Goal: Task Accomplishment & Management: Manage account settings

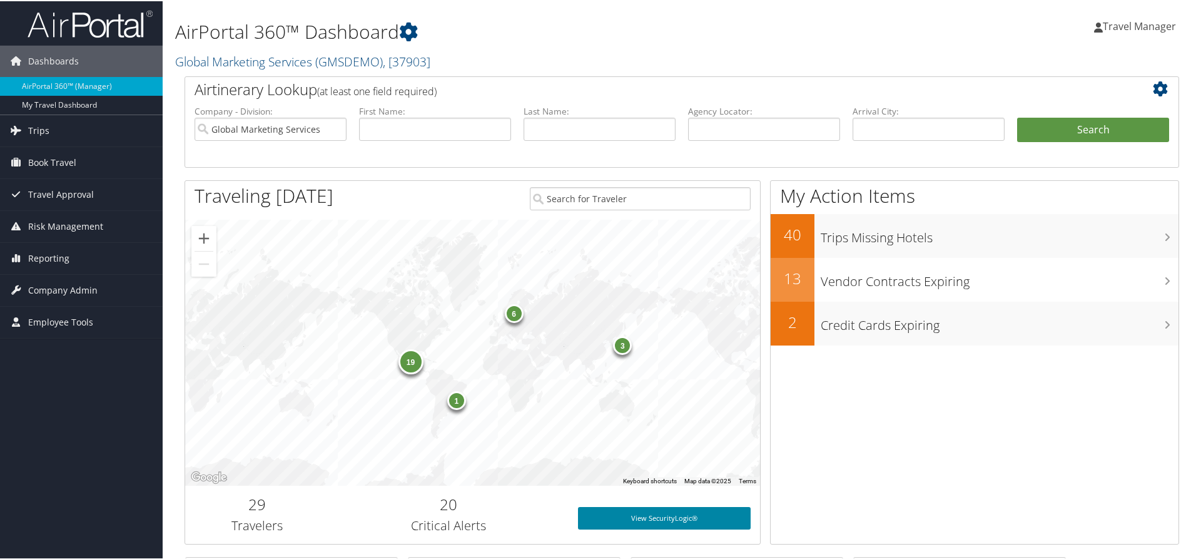
click at [602, 518] on link "View SecurityLogic®" at bounding box center [664, 517] width 173 height 23
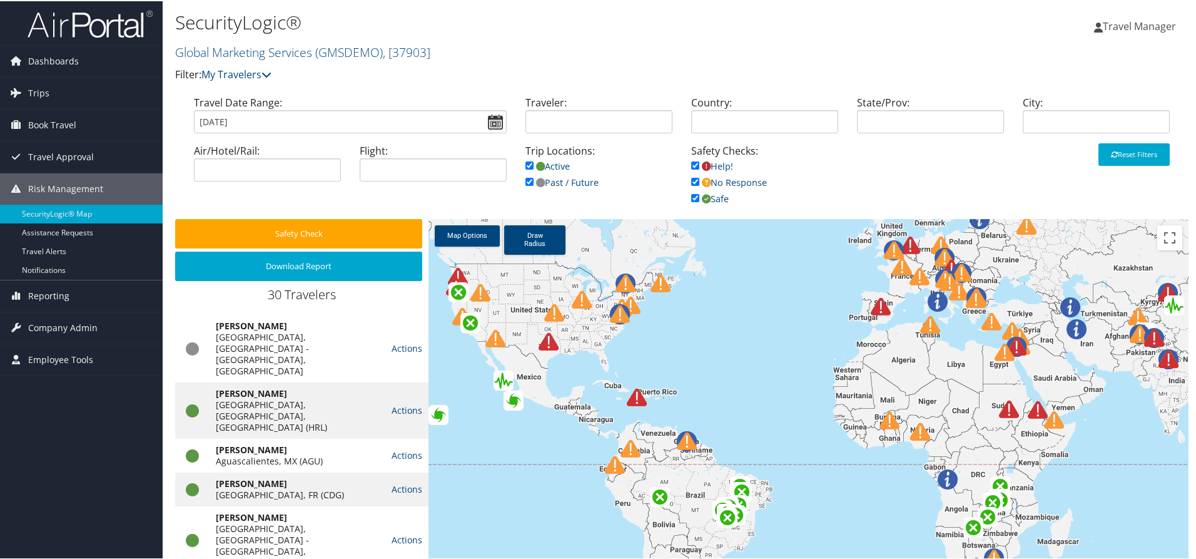
drag, startPoint x: 630, startPoint y: 330, endPoint x: 716, endPoint y: 376, distance: 97.7
click at [716, 376] on div at bounding box center [809, 419] width 760 height 403
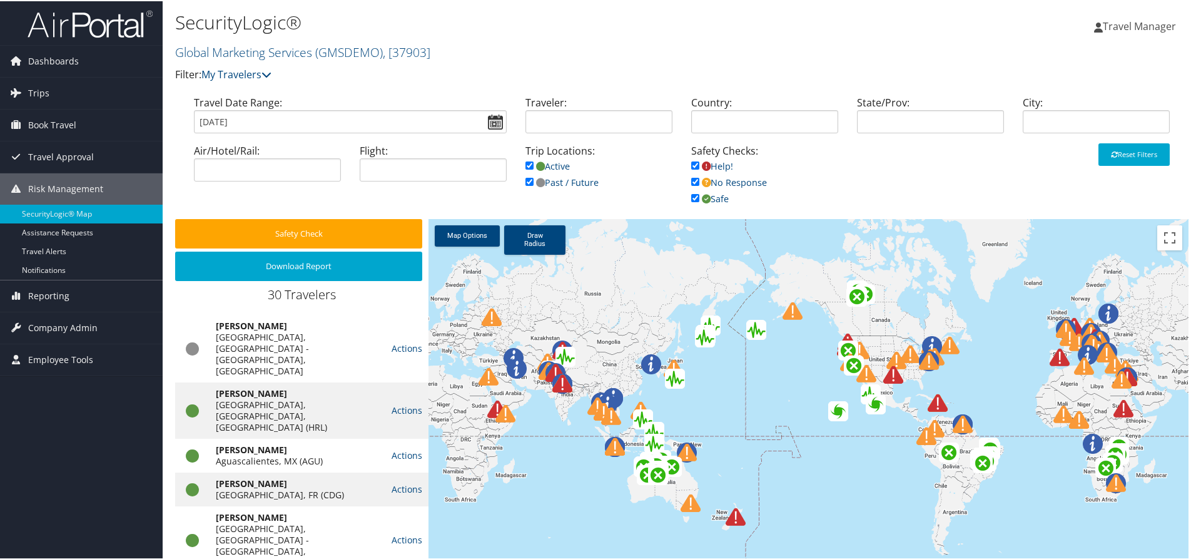
drag, startPoint x: 604, startPoint y: 437, endPoint x: 668, endPoint y: 409, distance: 69.8
click at [668, 409] on div at bounding box center [809, 419] width 760 height 403
click at [890, 373] on img at bounding box center [894, 374] width 20 height 20
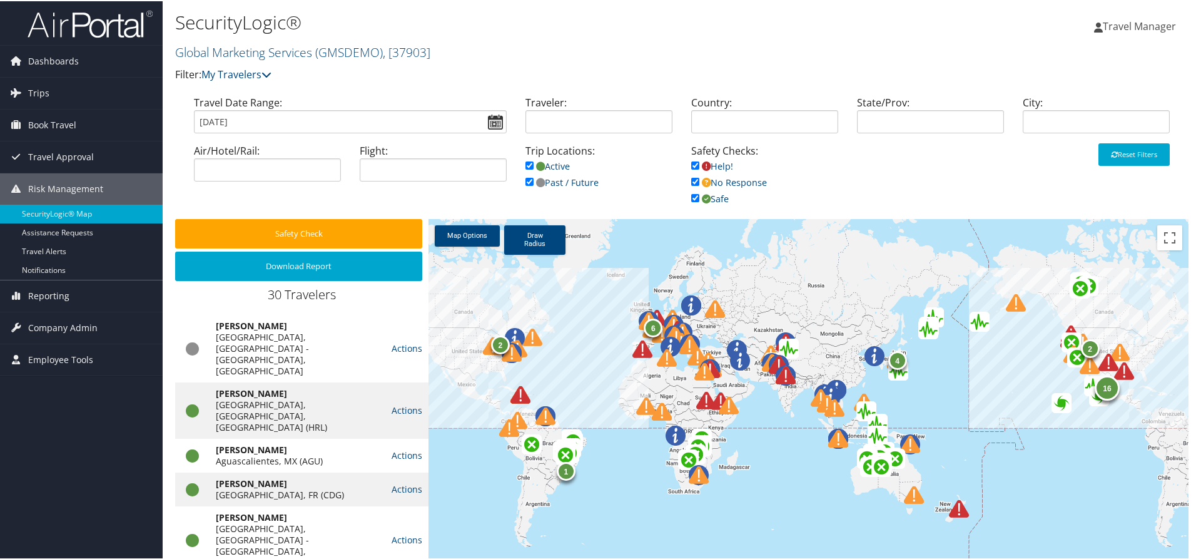
drag, startPoint x: 885, startPoint y: 420, endPoint x: 466, endPoint y: 412, distance: 419.3
click at [466, 412] on div "2 6 1 16 4 2" at bounding box center [809, 419] width 760 height 403
click at [642, 404] on img at bounding box center [646, 405] width 20 height 20
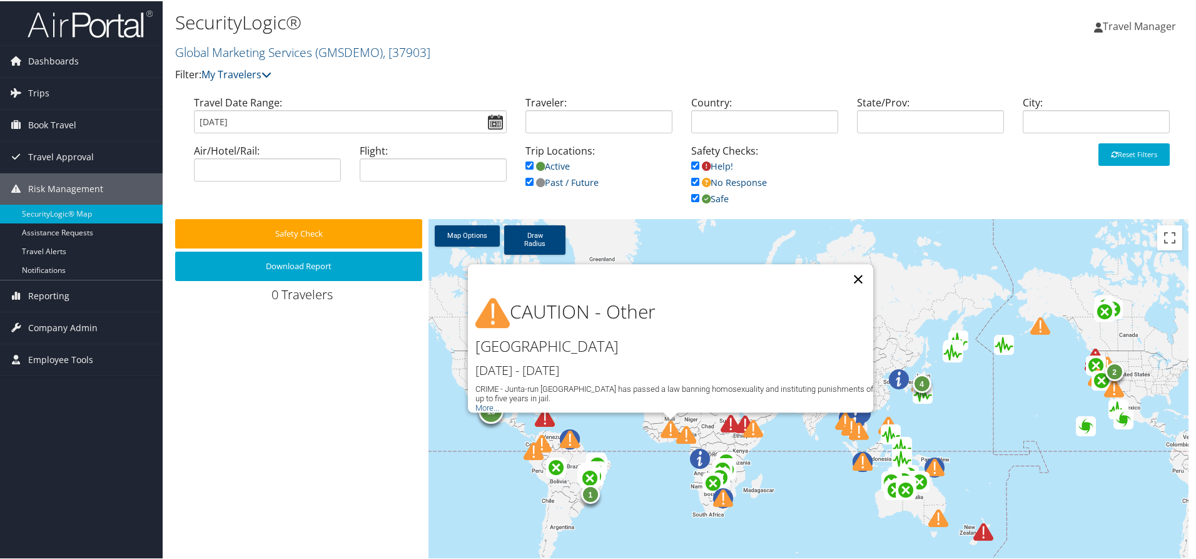
click at [858, 270] on button "Close" at bounding box center [858, 278] width 30 height 30
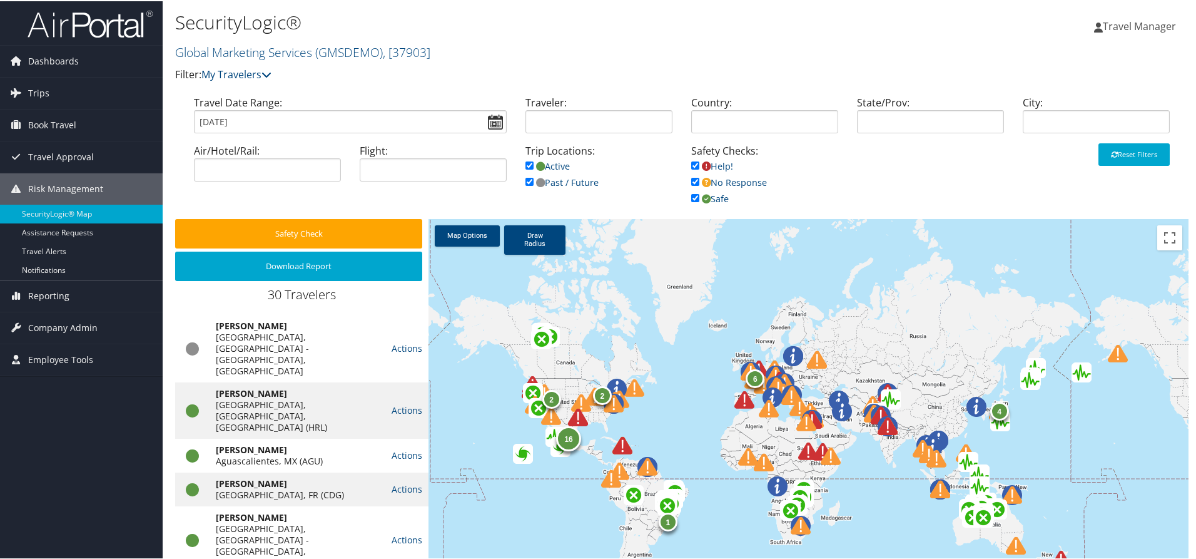
drag, startPoint x: 589, startPoint y: 413, endPoint x: 668, endPoint y: 441, distance: 84.3
click at [668, 441] on div "2 6 1 16 4 2" at bounding box center [809, 419] width 760 height 403
click at [73, 28] on img at bounding box center [90, 22] width 125 height 29
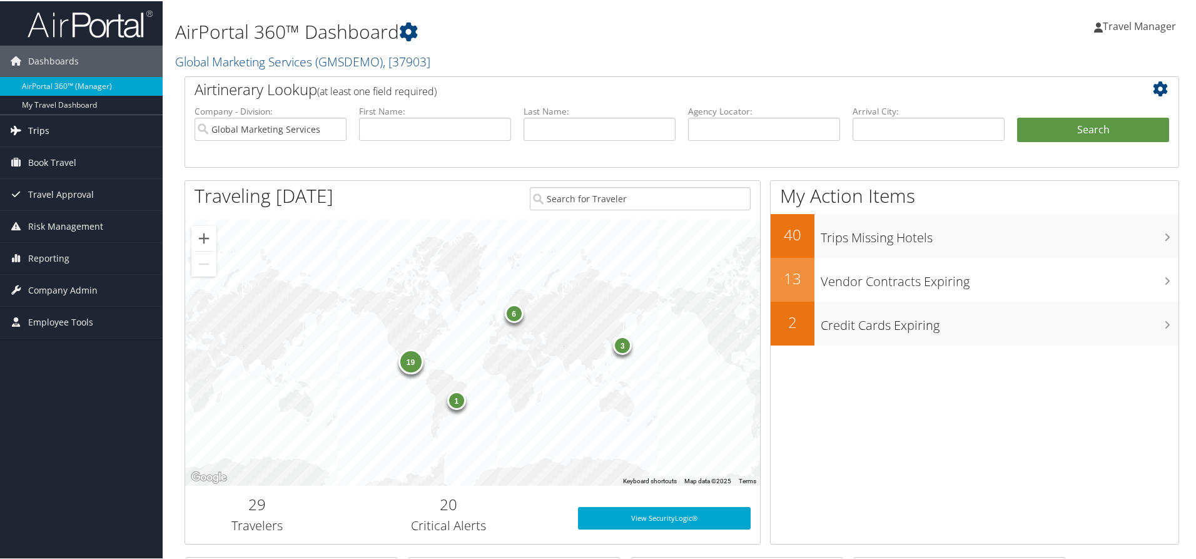
click at [33, 125] on span "Trips" at bounding box center [38, 129] width 21 height 31
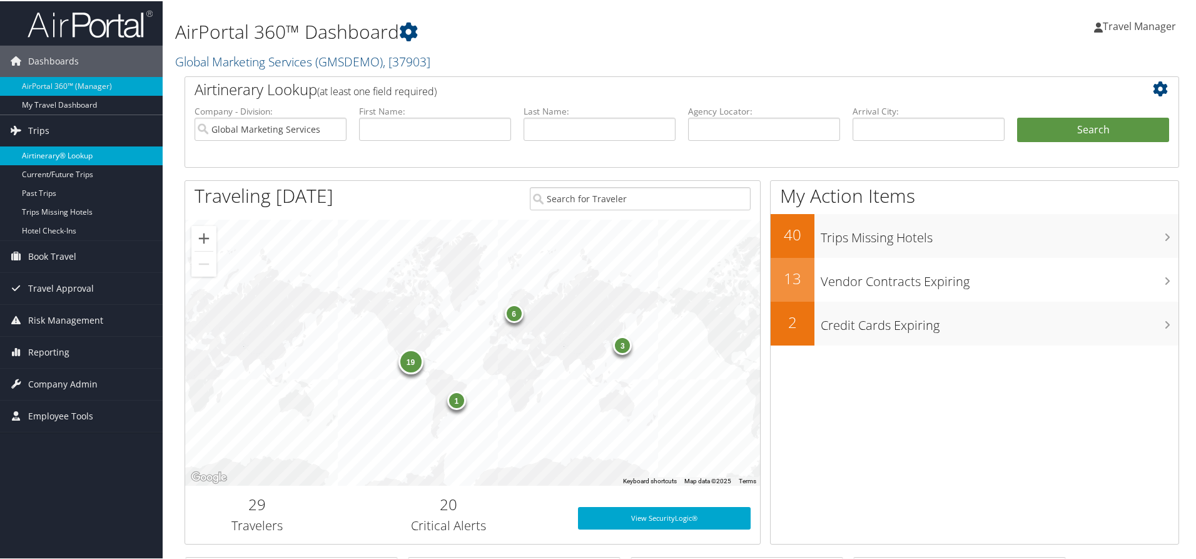
click at [54, 153] on link "Airtinerary® Lookup" at bounding box center [81, 154] width 163 height 19
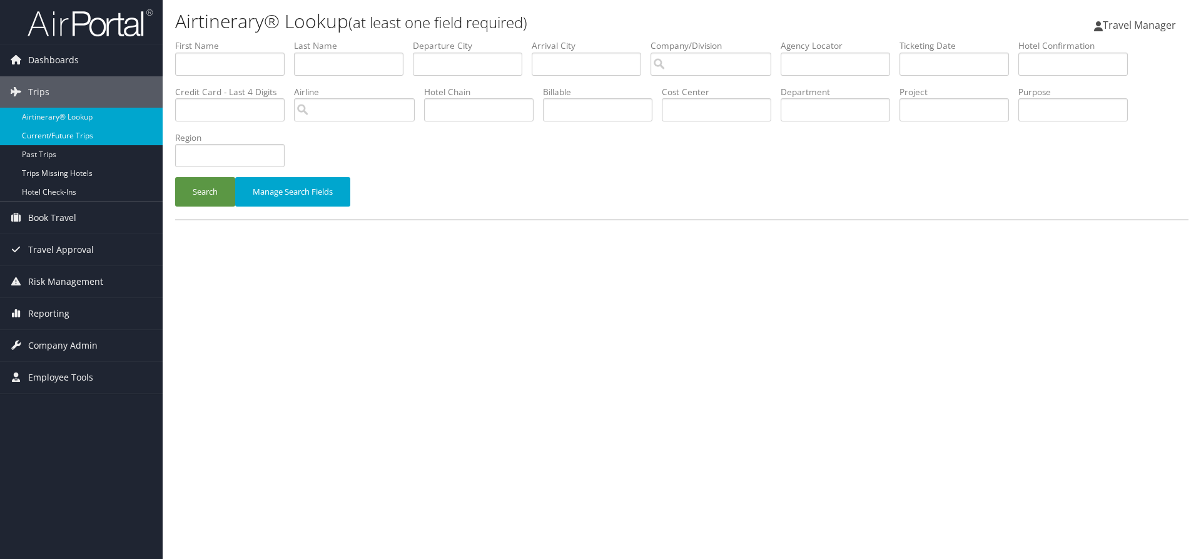
click at [64, 132] on link "Current/Future Trips" at bounding box center [81, 135] width 163 height 19
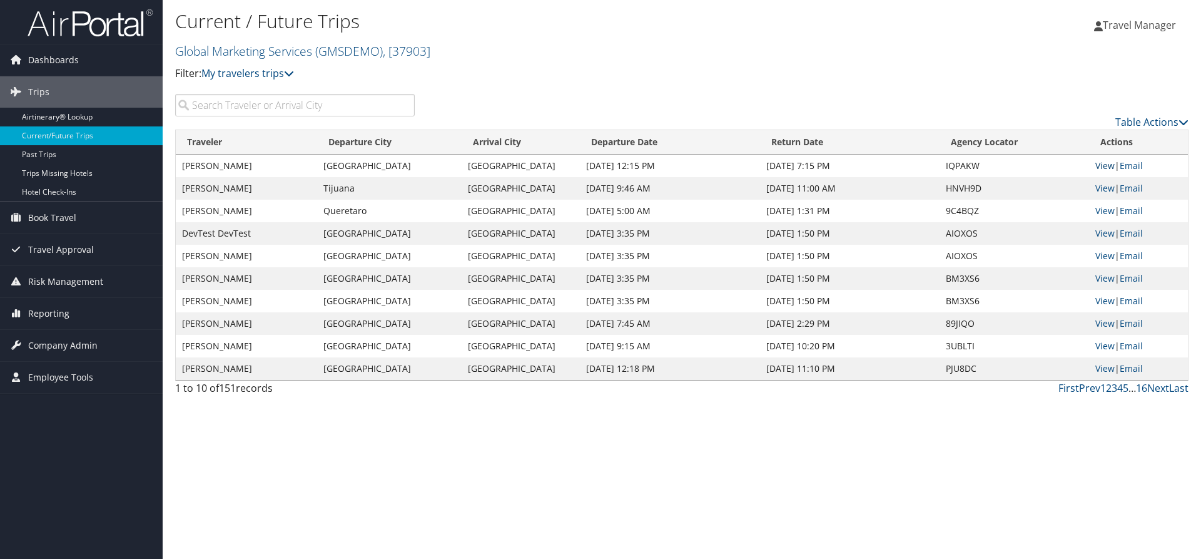
click at [1107, 166] on link "View" at bounding box center [1105, 166] width 19 height 12
click at [50, 308] on span "Reporting" at bounding box center [48, 313] width 41 height 31
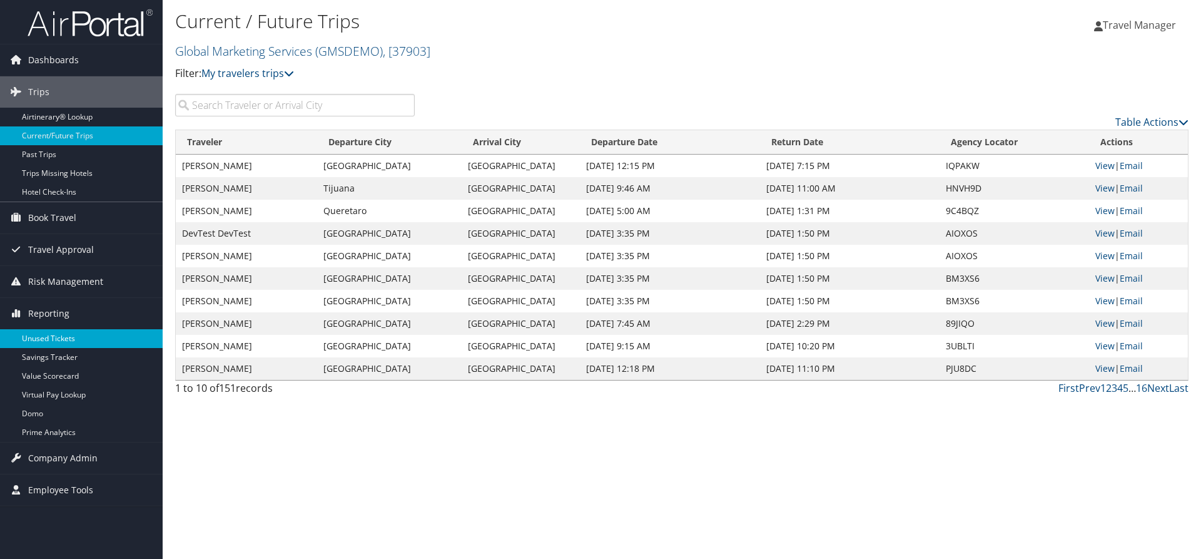
click at [45, 336] on link "Unused Tickets" at bounding box center [81, 338] width 163 height 19
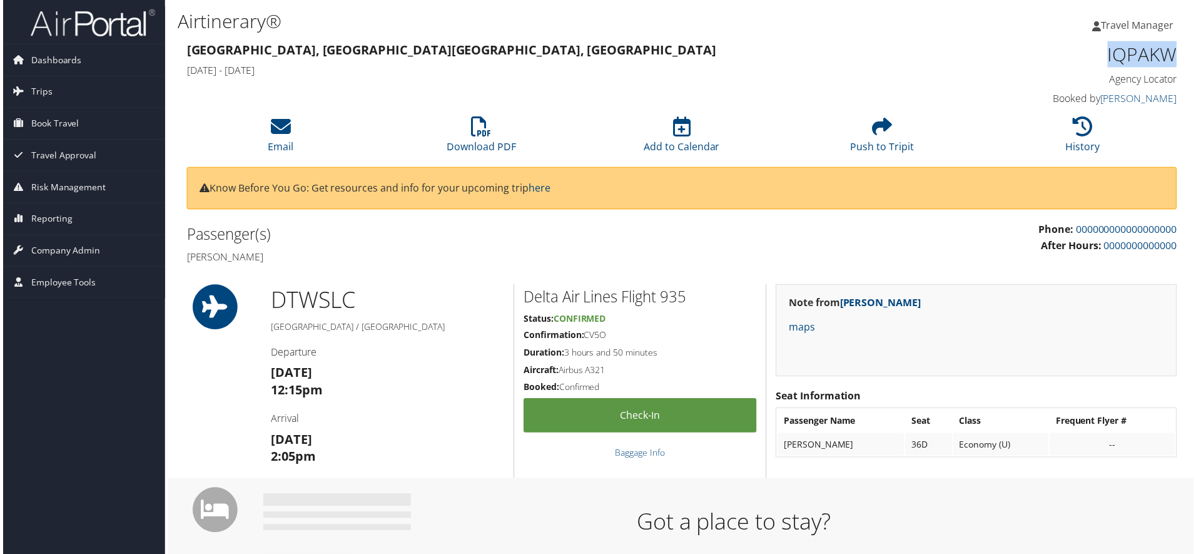
drag, startPoint x: 1096, startPoint y: 59, endPoint x: 1179, endPoint y: 56, distance: 83.3
click at [1179, 56] on div "IQPAKW Agency Locator Agency Locator IQPAKW Booked by [PERSON_NAME] Booked by […" at bounding box center [1061, 74] width 253 height 71
click at [1046, 60] on h1 "IQPAKW" at bounding box center [1062, 54] width 235 height 26
drag, startPoint x: 1069, startPoint y: 97, endPoint x: 1176, endPoint y: 100, distance: 107.0
click at [1176, 100] on div "IQPAKW Agency Locator Agency Locator IQPAKW Booked by Sally Jensen Booked by Sa…" at bounding box center [1061, 74] width 253 height 71
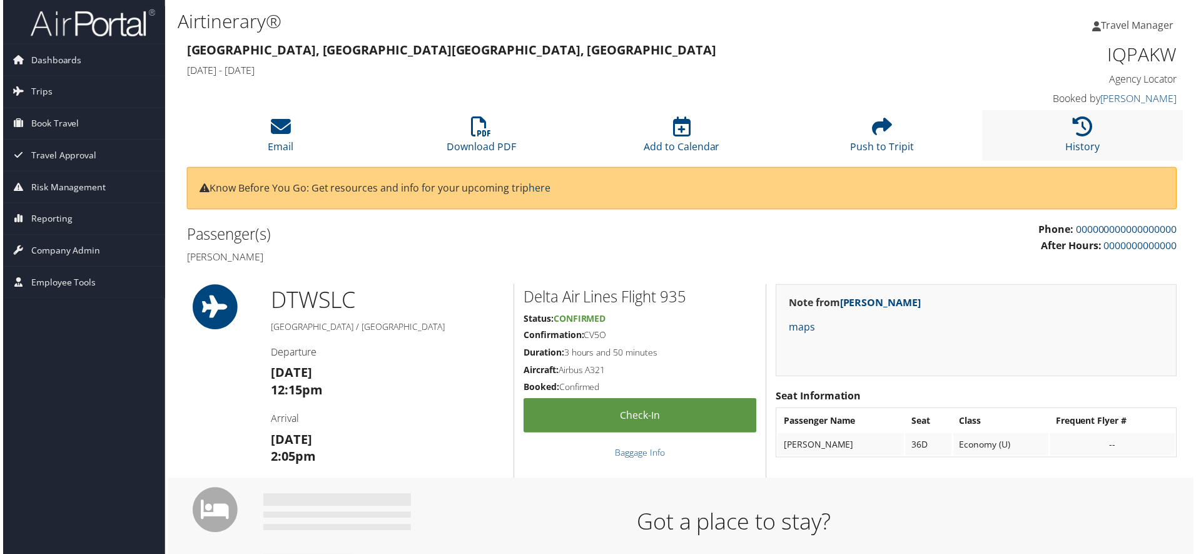
click at [1119, 115] on li "History" at bounding box center [1084, 136] width 201 height 51
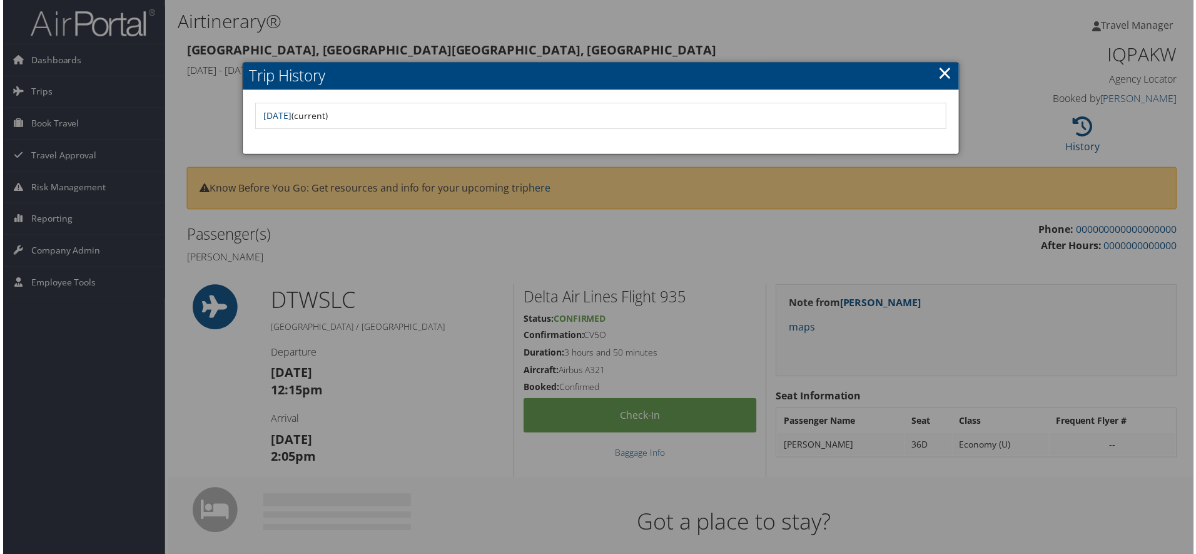
click at [941, 72] on link "×" at bounding box center [946, 73] width 14 height 25
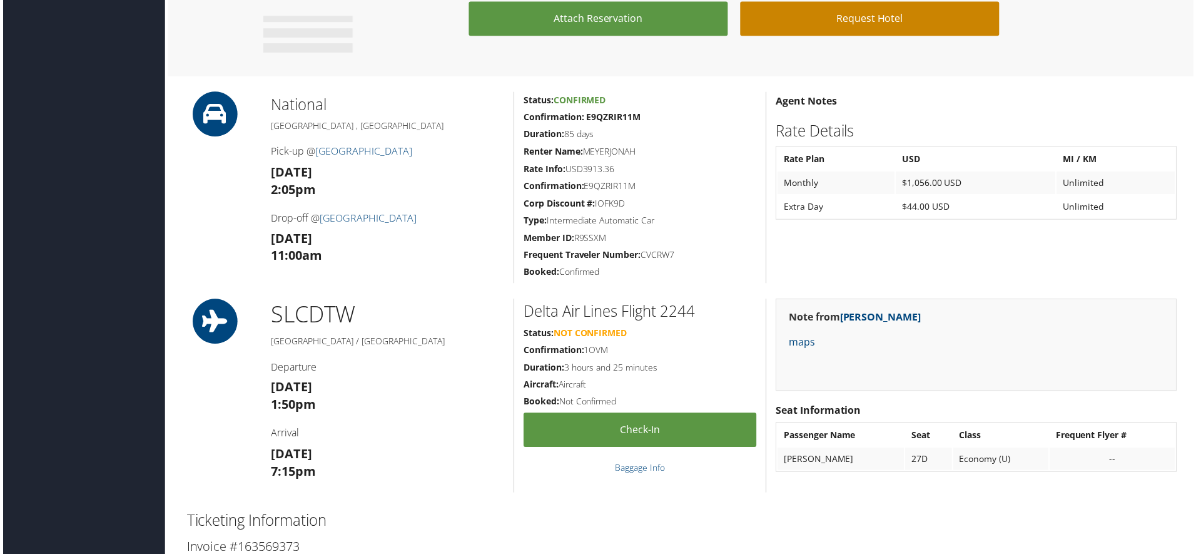
scroll to position [626, 0]
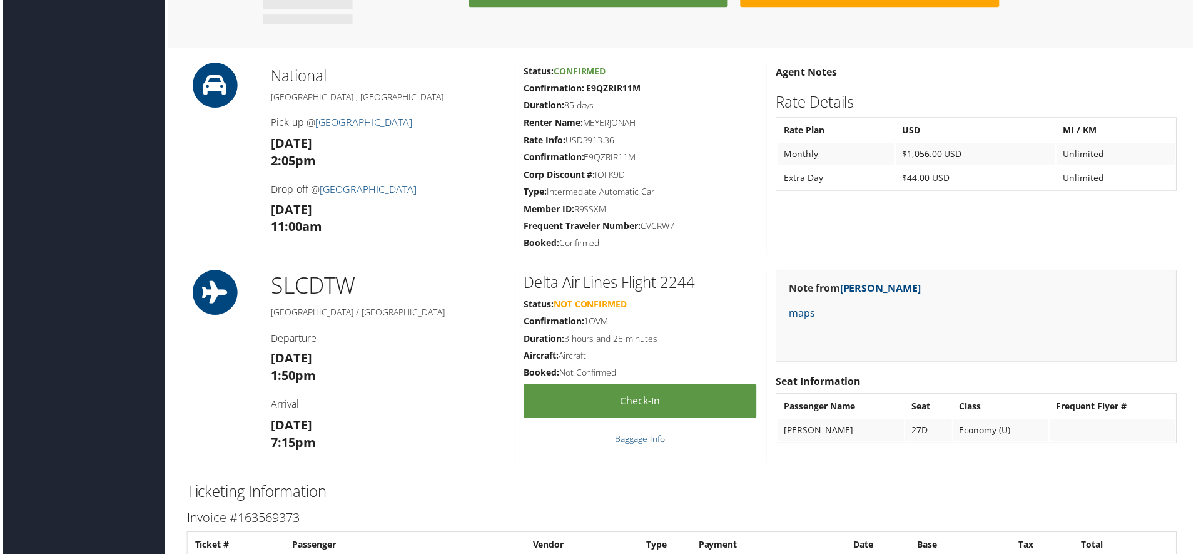
drag, startPoint x: 686, startPoint y: 223, endPoint x: 646, endPoint y: 227, distance: 40.8
click at [646, 227] on h5 "Frequent Traveler Number: CVCRW7" at bounding box center [640, 227] width 234 height 13
click at [638, 234] on div "Status: Confirmed Confirmation: E9QZRIR11M Duration: 85 days Renter Name: MEYER…" at bounding box center [639, 159] width 253 height 192
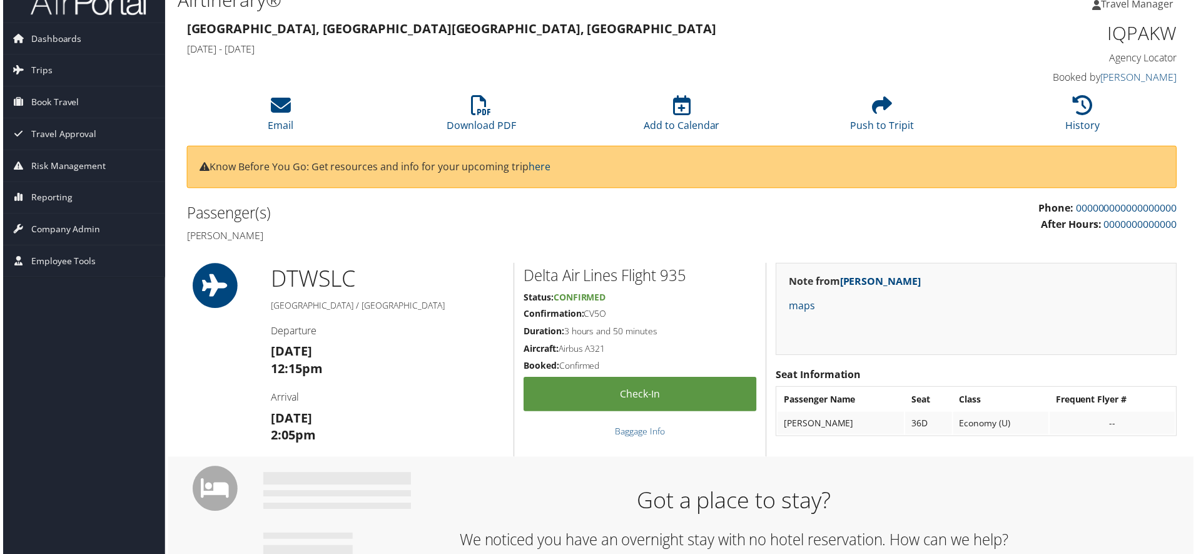
scroll to position [0, 0]
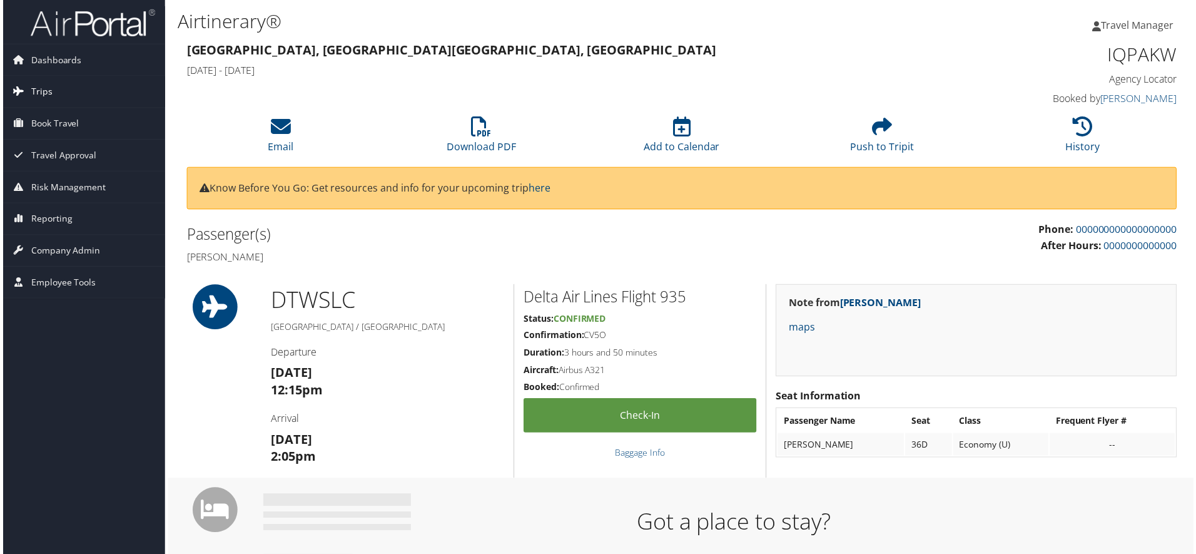
click at [39, 91] on span "Trips" at bounding box center [38, 91] width 21 height 31
click at [45, 89] on span "Trips" at bounding box center [38, 91] width 21 height 31
click at [50, 123] on span "Book Travel" at bounding box center [52, 123] width 48 height 31
click at [59, 217] on span "Reporting" at bounding box center [48, 219] width 41 height 31
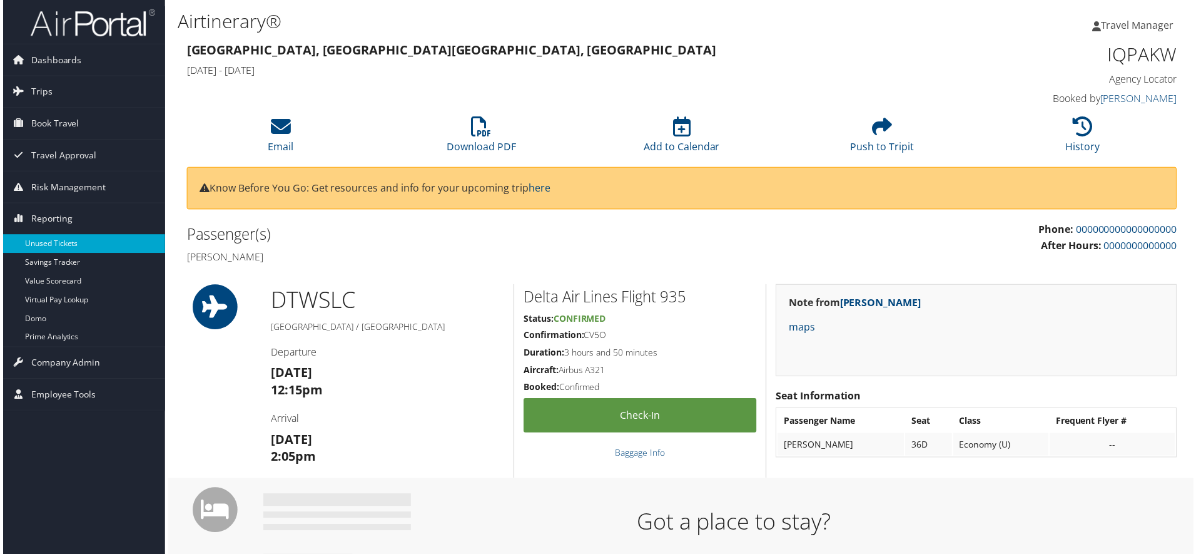
click at [32, 243] on link "Unused Tickets" at bounding box center [81, 244] width 163 height 19
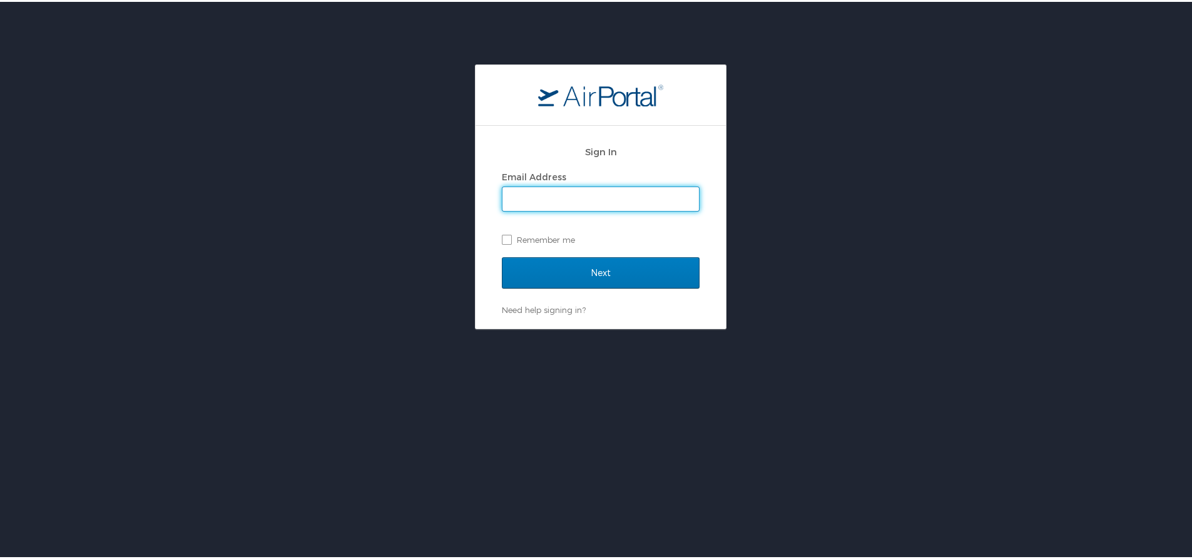
type input "[EMAIL_ADDRESS][DOMAIN_NAME]"
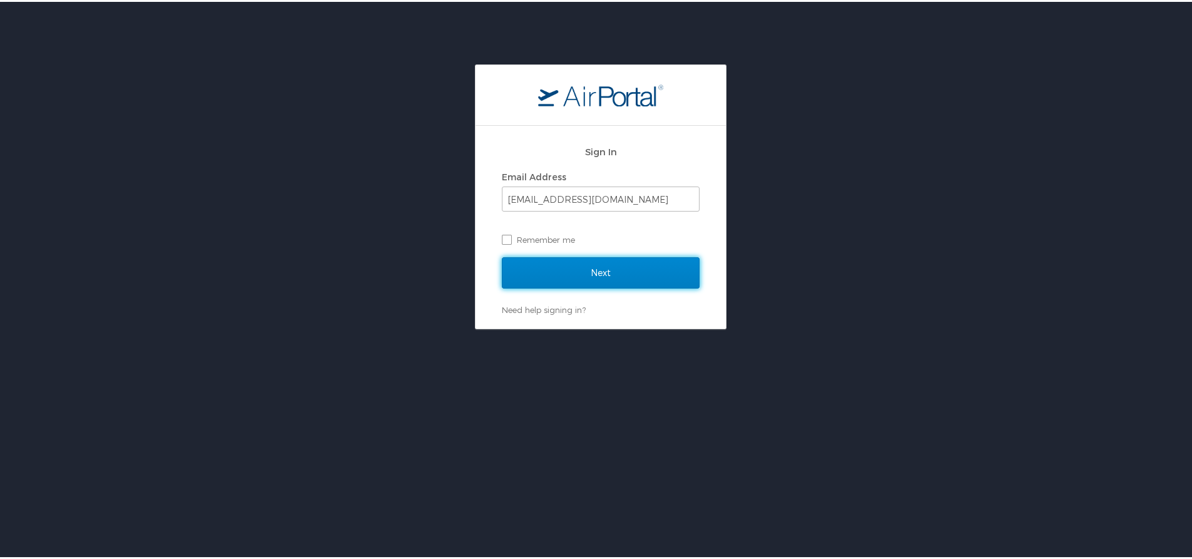
click at [594, 275] on input "Next" at bounding box center [601, 270] width 198 height 31
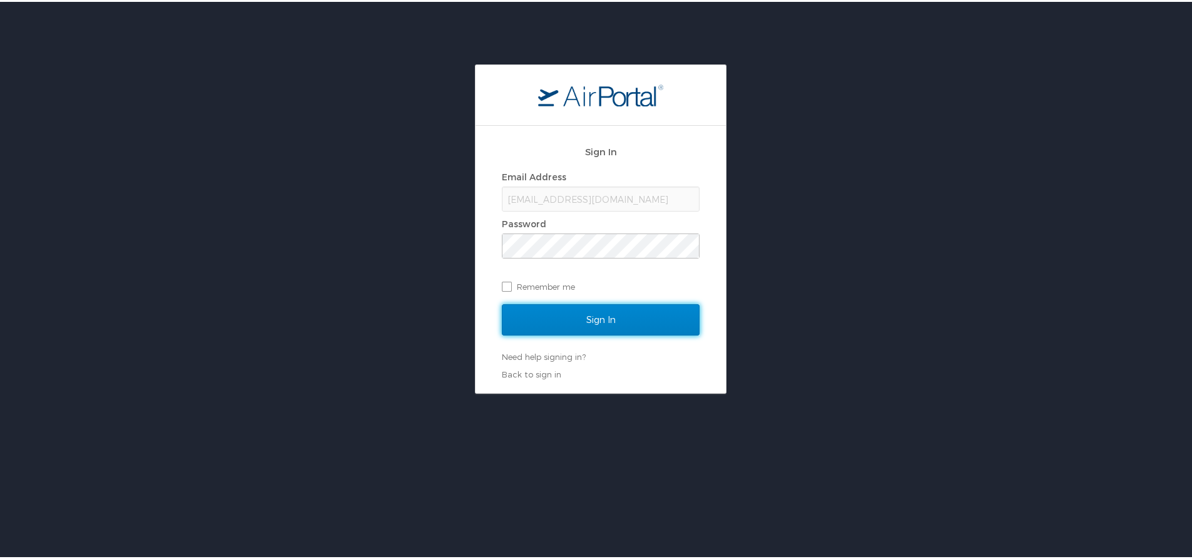
click at [548, 316] on input "Sign In" at bounding box center [601, 317] width 198 height 31
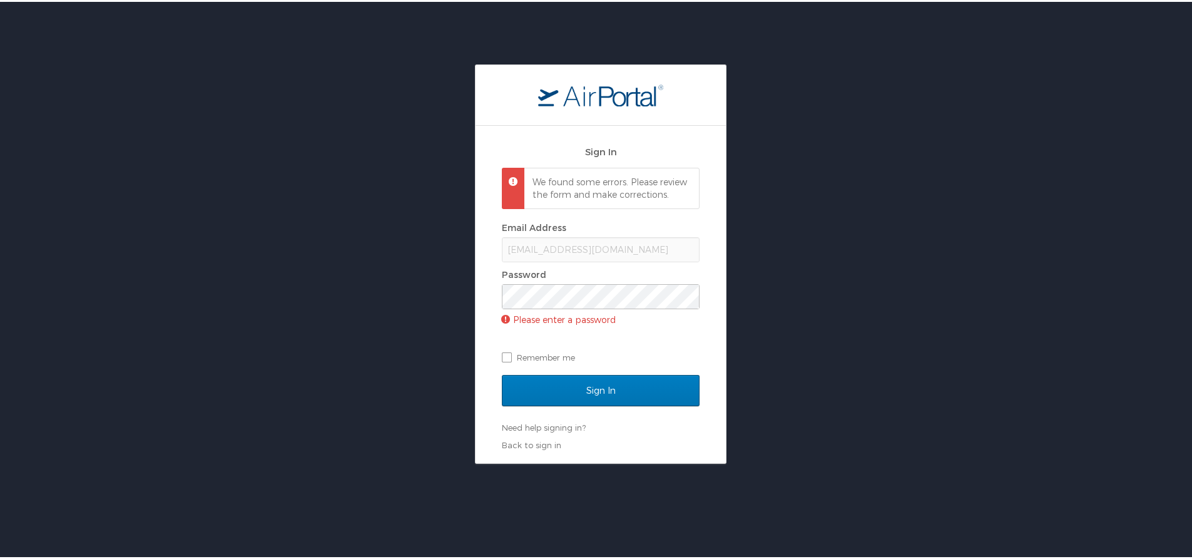
click at [545, 251] on div "[EMAIL_ADDRESS][DOMAIN_NAME]" at bounding box center [601, 247] width 198 height 25
click at [546, 260] on div "[EMAIL_ADDRESS][DOMAIN_NAME]" at bounding box center [601, 247] width 198 height 25
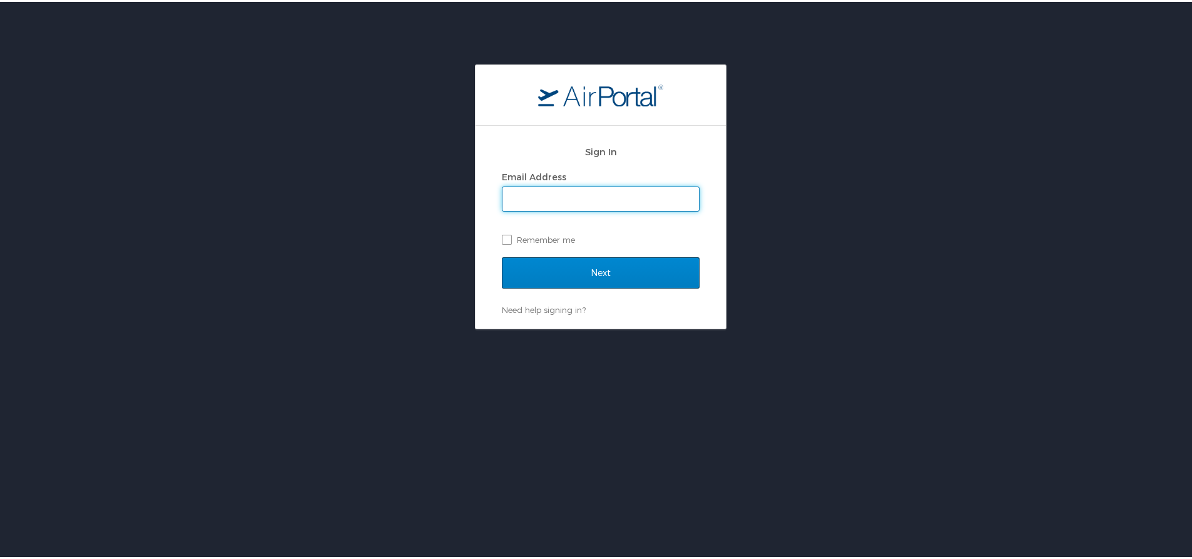
type input "[EMAIL_ADDRESS][DOMAIN_NAME]"
click at [583, 268] on input "Next" at bounding box center [601, 270] width 198 height 31
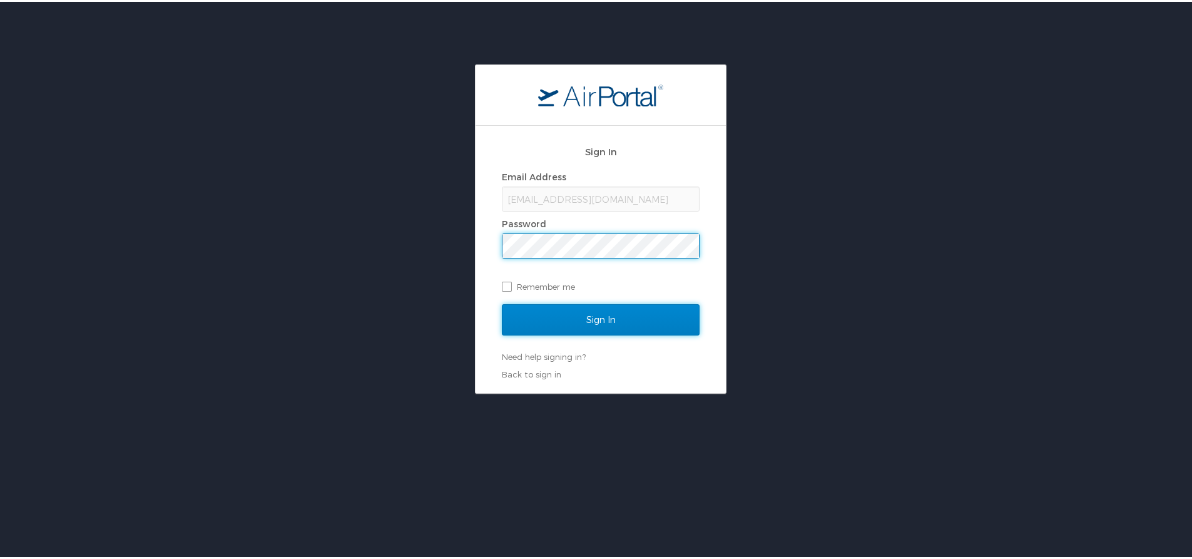
click at [577, 320] on input "Sign In" at bounding box center [601, 317] width 198 height 31
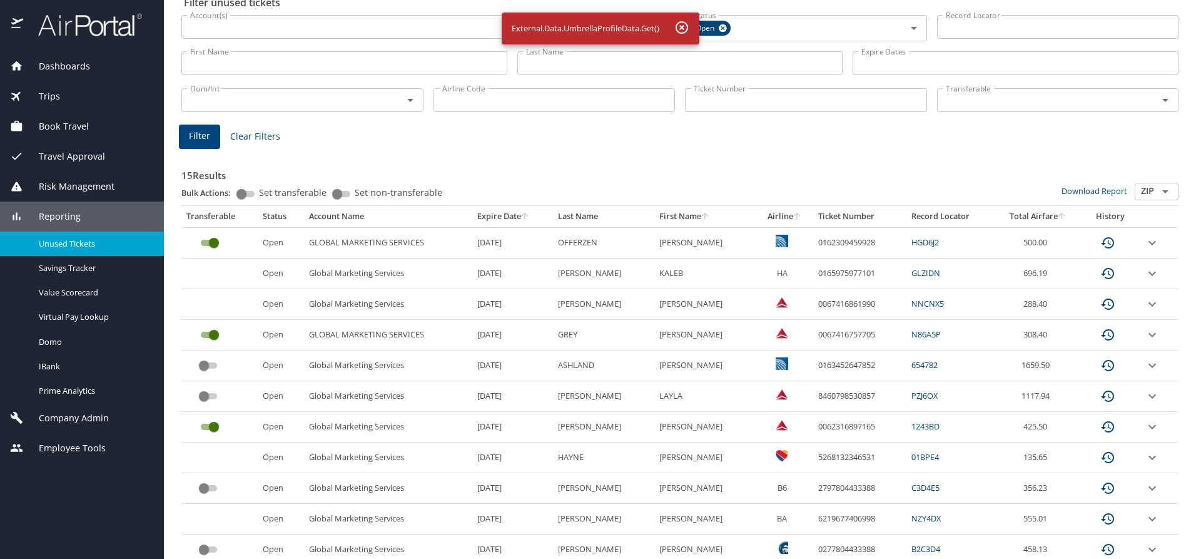
scroll to position [125, 0]
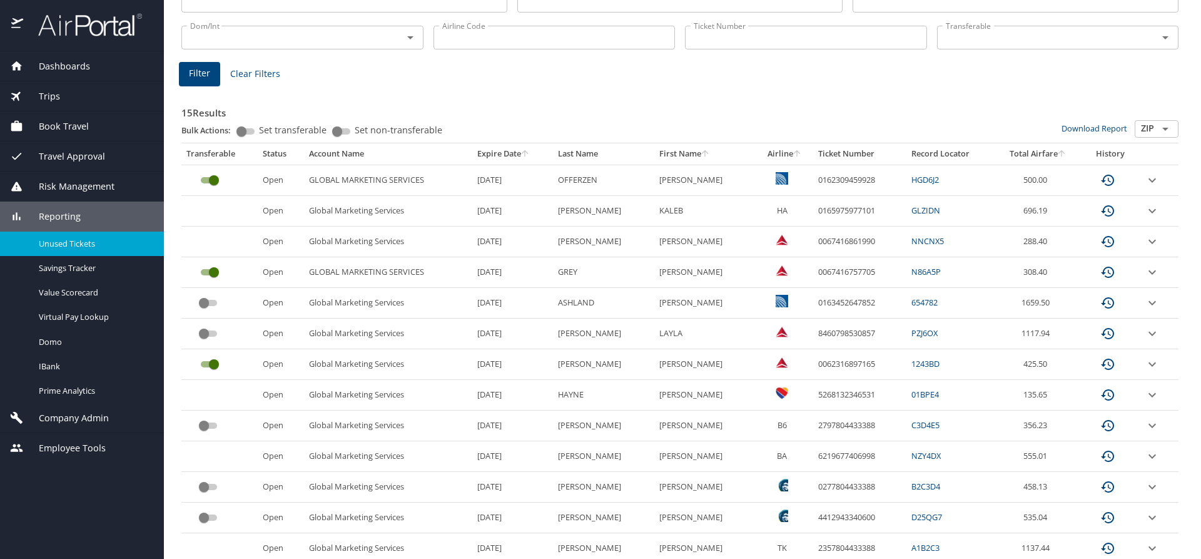
drag, startPoint x: 473, startPoint y: 180, endPoint x: 521, endPoint y: 183, distance: 48.3
click at [521, 183] on tr "Open GLOBAL MARKETING SERVICES 4/14/2026 OFFERZEN CHRIS 0162309459928 HGD6J2 50…" at bounding box center [679, 180] width 997 height 31
click at [527, 188] on td "4/14/2026" at bounding box center [512, 180] width 81 height 31
drag, startPoint x: 795, startPoint y: 303, endPoint x: 872, endPoint y: 298, distance: 77.2
click at [872, 298] on td "0163452647852" at bounding box center [859, 303] width 93 height 31
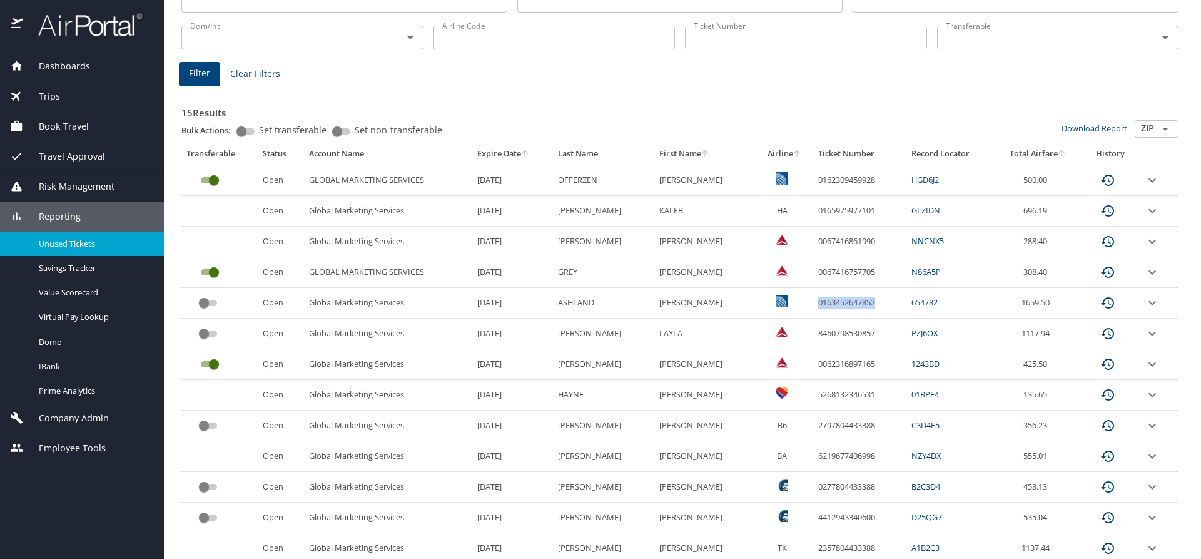
click at [869, 311] on td "0163452647852" at bounding box center [859, 303] width 93 height 31
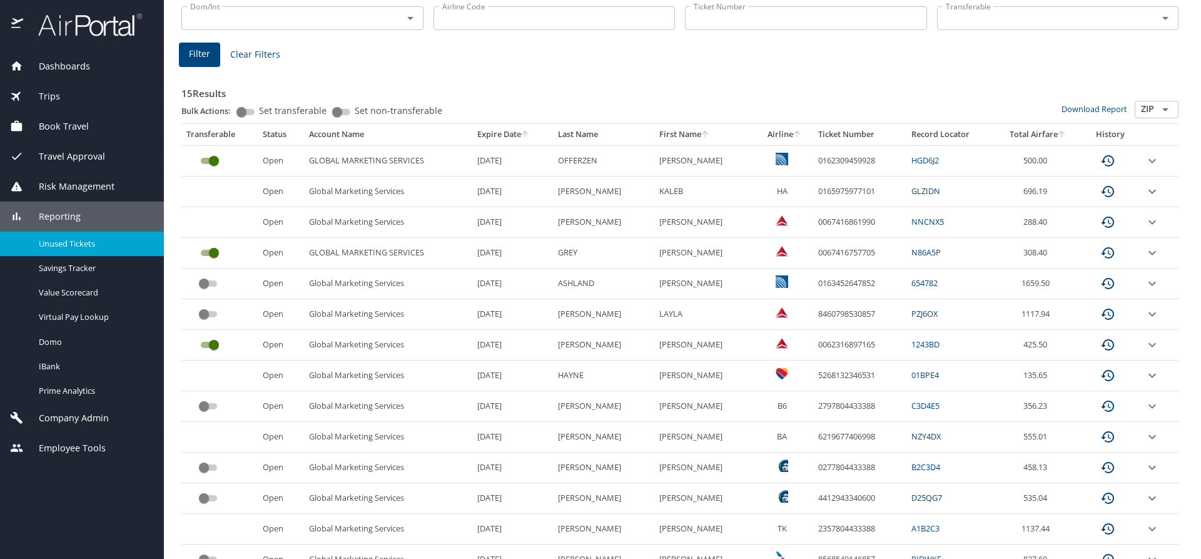
scroll to position [167, 0]
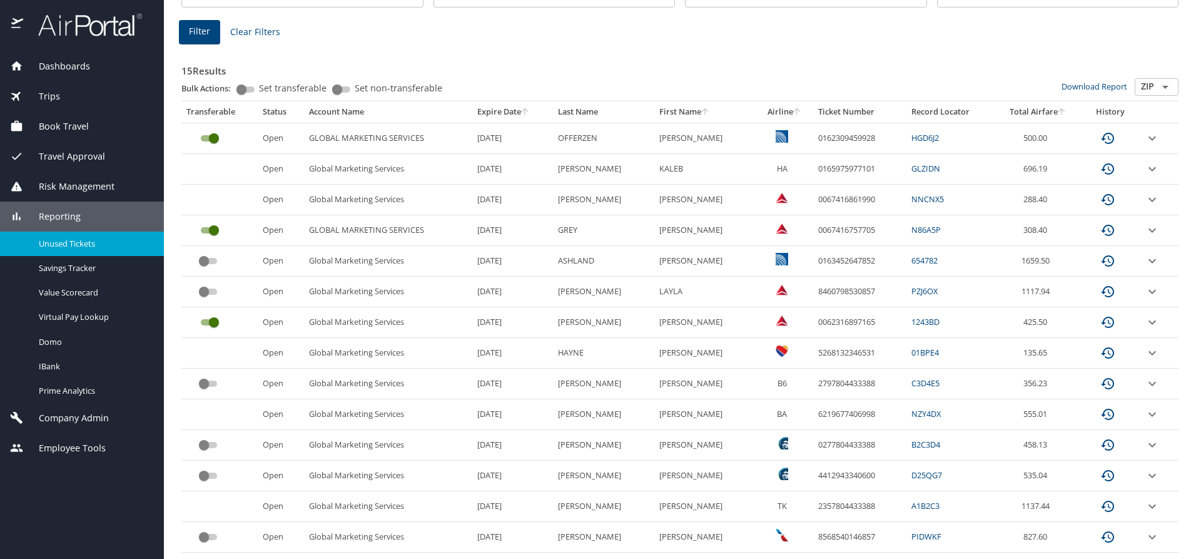
click at [57, 213] on span "Reporting" at bounding box center [52, 217] width 58 height 14
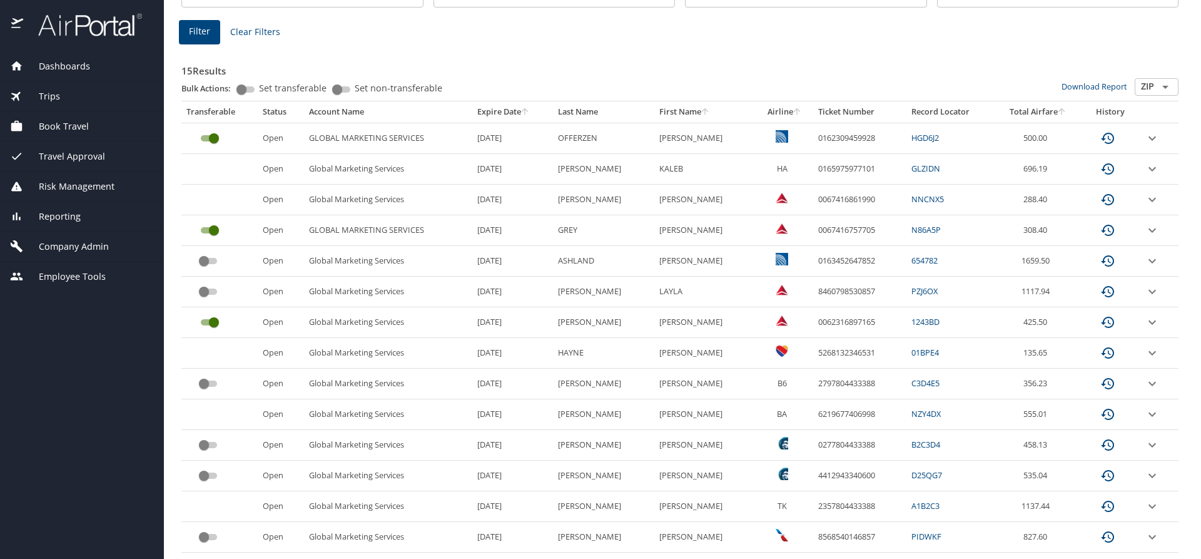
click at [59, 247] on span "Company Admin" at bounding box center [66, 247] width 86 height 14
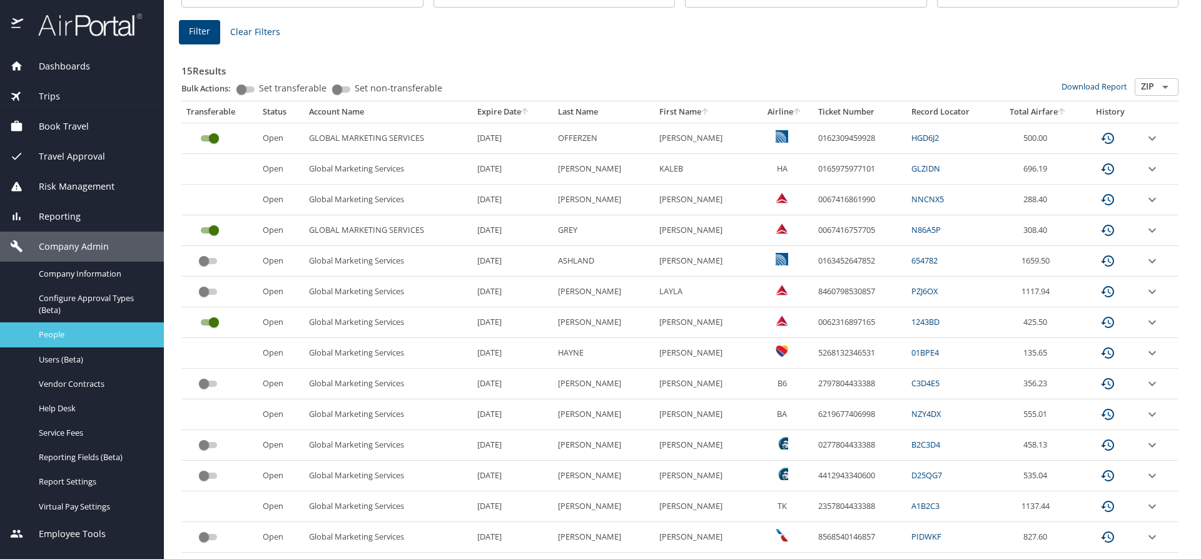
click at [54, 335] on span "People" at bounding box center [94, 335] width 110 height 12
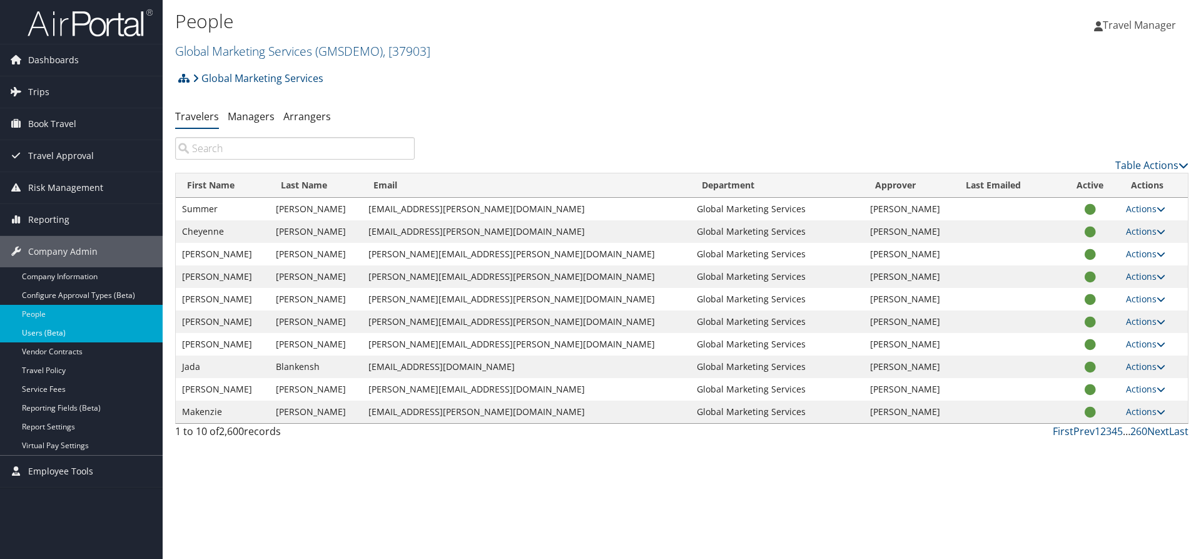
click at [54, 327] on link "Users (Beta)" at bounding box center [81, 332] width 163 height 19
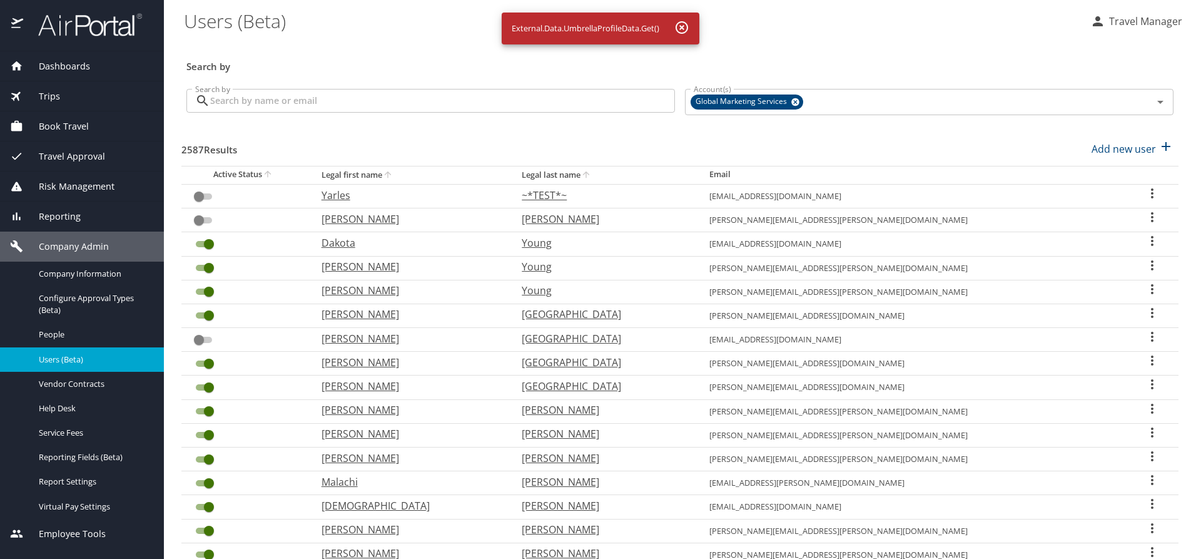
click at [686, 24] on icon "button" at bounding box center [682, 27] width 15 height 15
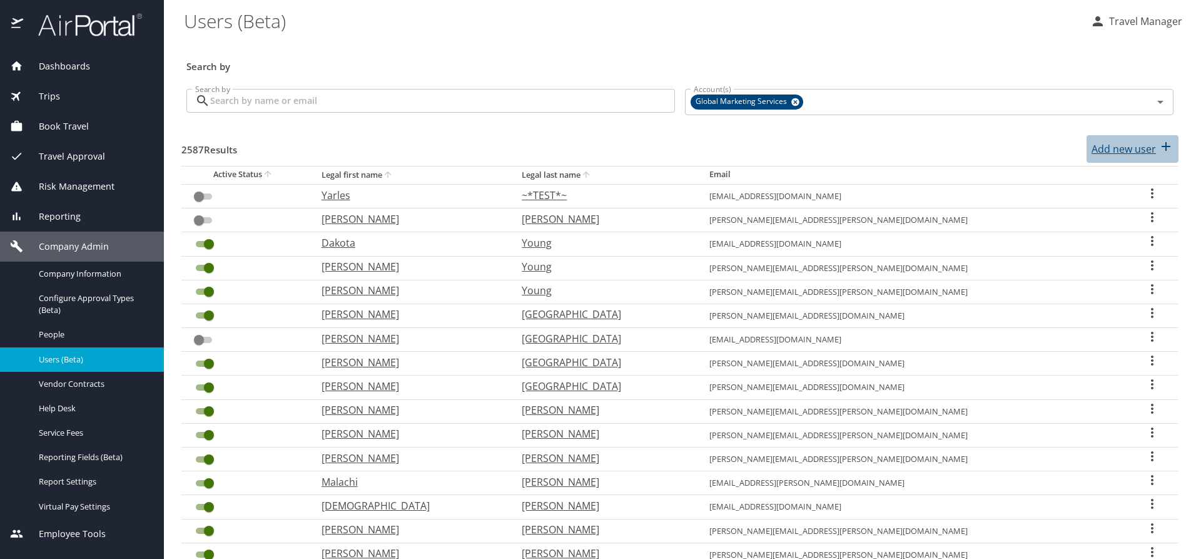
click at [1108, 148] on p "Add new user" at bounding box center [1124, 148] width 64 height 15
select select "US"
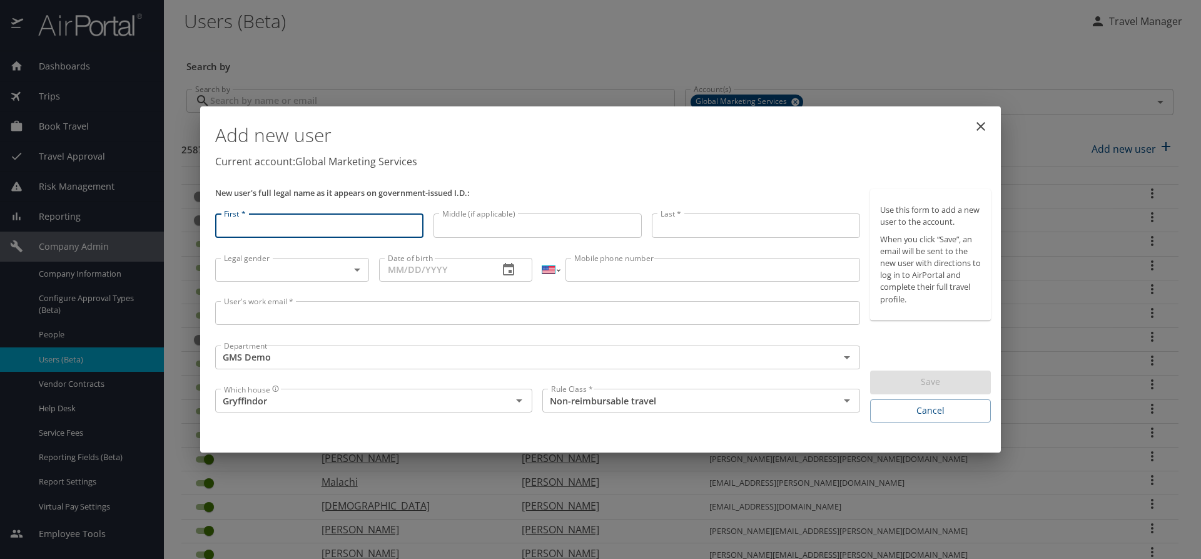
click at [554, 270] on select "International Afghanistan Åland Islands Albania Algeria American Samoa Andorra …" at bounding box center [551, 270] width 17 height 24
click at [550, 285] on select "International Afghanistan Åland Islands Albania Algeria American Samoa Andorra …" at bounding box center [551, 275] width 17 height 24
drag, startPoint x: 986, startPoint y: 125, endPoint x: 892, endPoint y: 123, distance: 93.9
click at [892, 123] on div "Add new user Current account: Global Marketing Services New user's full legal n…" at bounding box center [600, 279] width 801 height 346
click at [982, 126] on icon "close" at bounding box center [981, 126] width 15 height 15
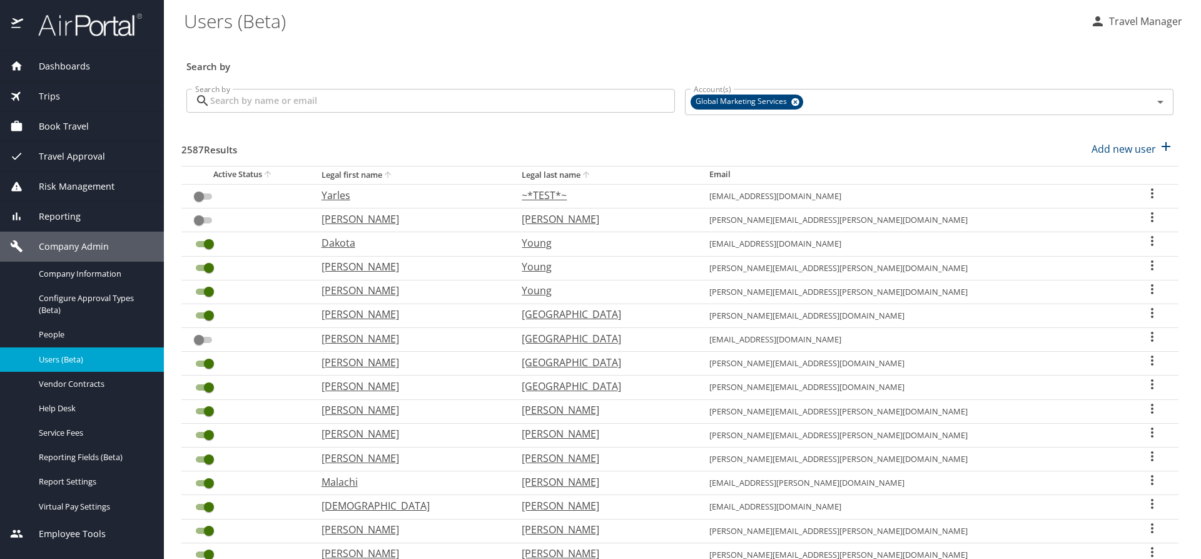
click at [51, 127] on span "Book Travel" at bounding box center [56, 127] width 66 height 14
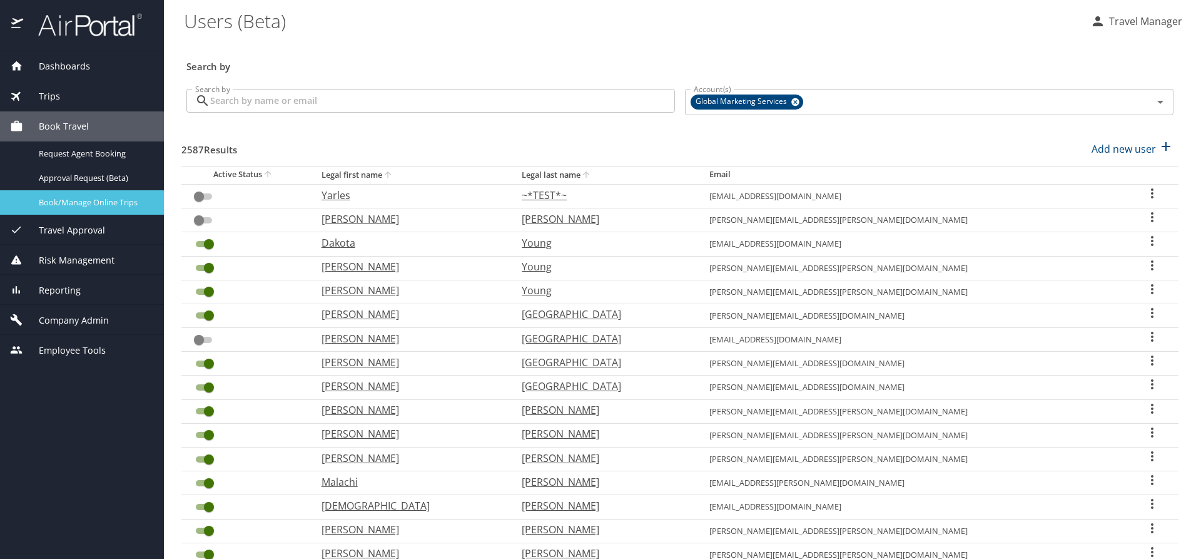
click at [94, 201] on span "Book/Manage Online Trips" at bounding box center [94, 202] width 110 height 12
